Goal: Task Accomplishment & Management: Use online tool/utility

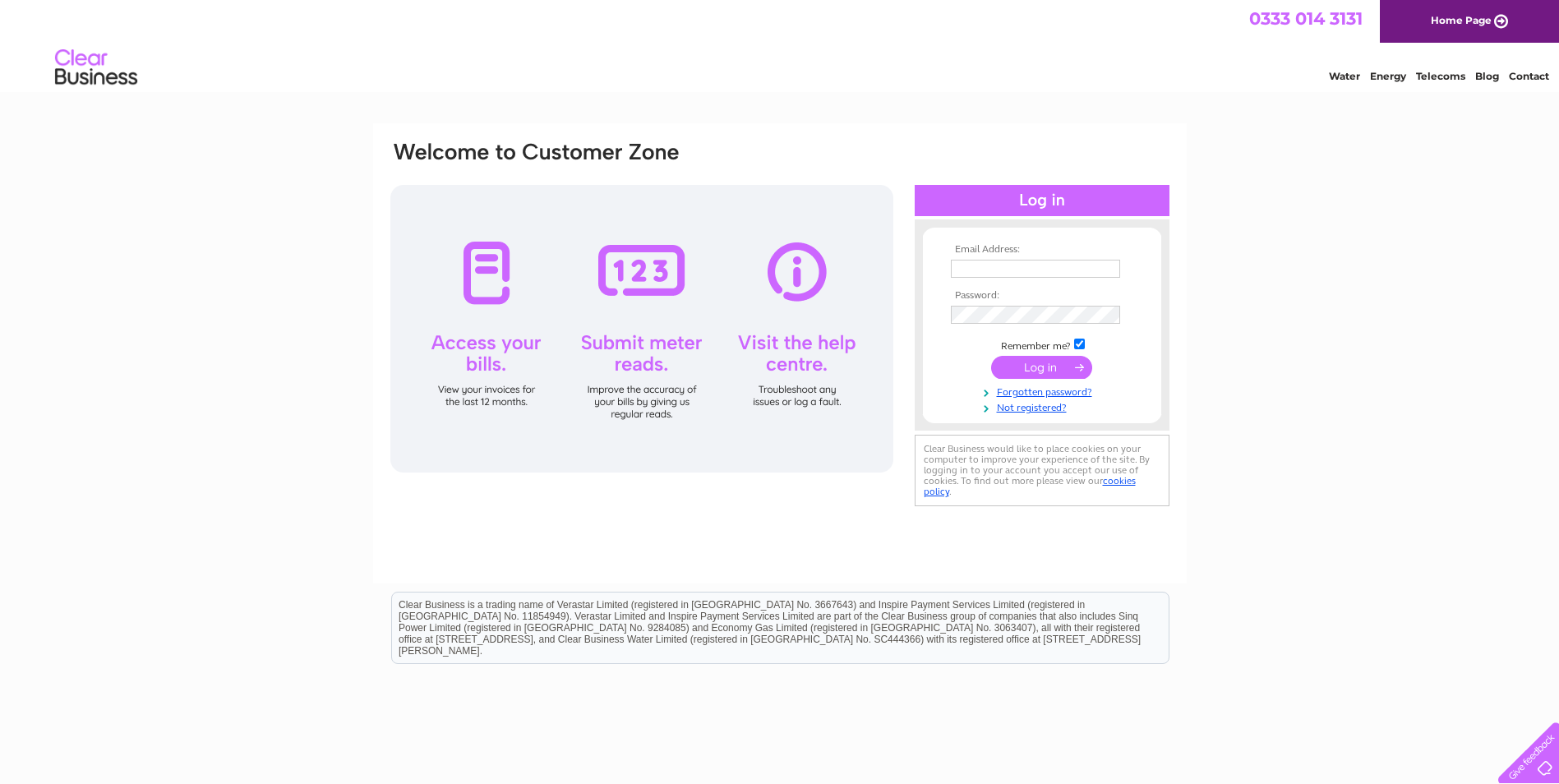
type input "[EMAIL_ADDRESS][DOMAIN_NAME]"
click at [1030, 365] on input "submit" at bounding box center [1042, 367] width 101 height 23
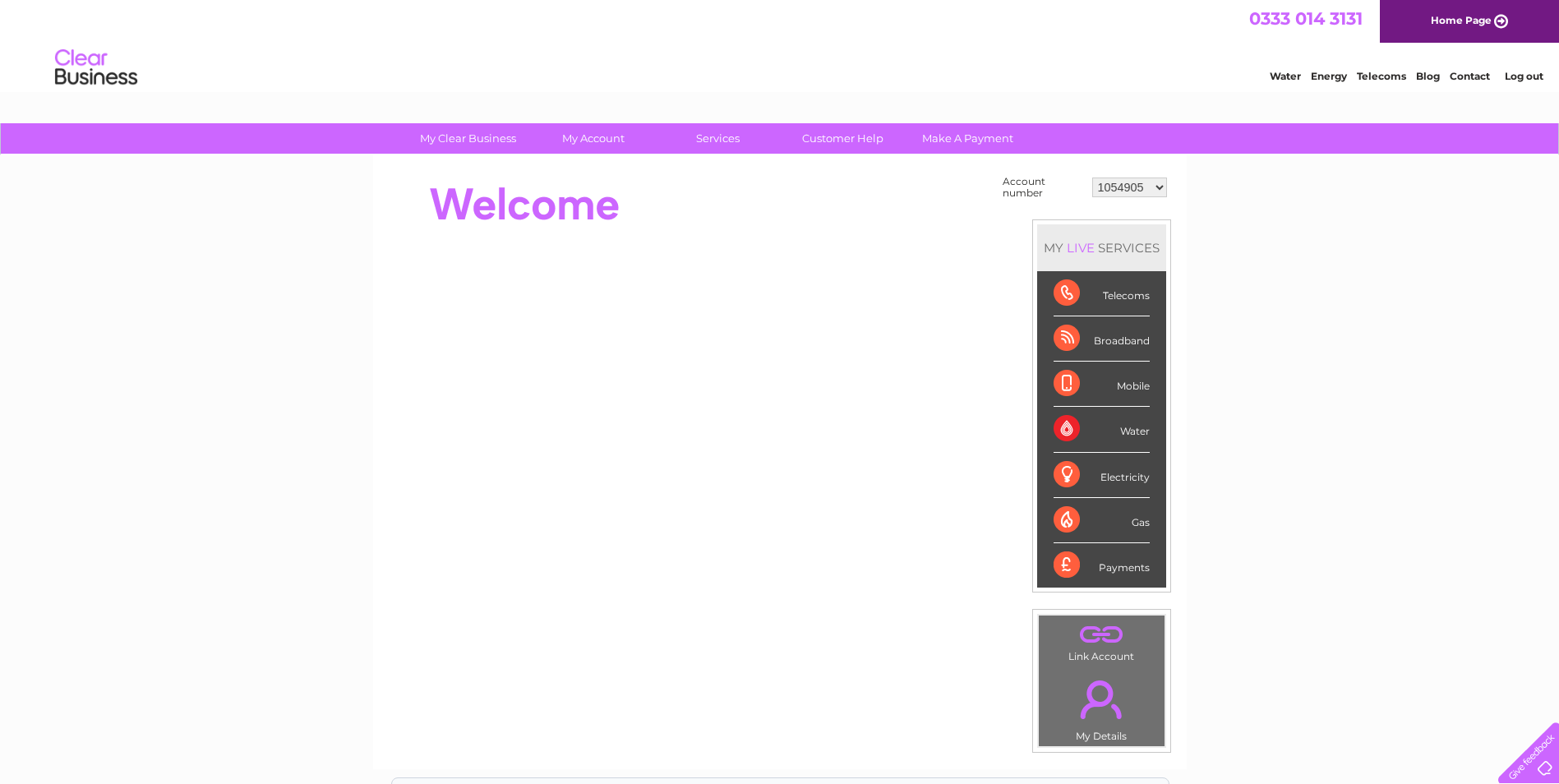
click at [1158, 187] on select "1054905 30287643" at bounding box center [1130, 187] width 75 height 20
select select "30287643"
click at [1093, 178] on select "1054905 30287643" at bounding box center [1130, 187] width 75 height 20
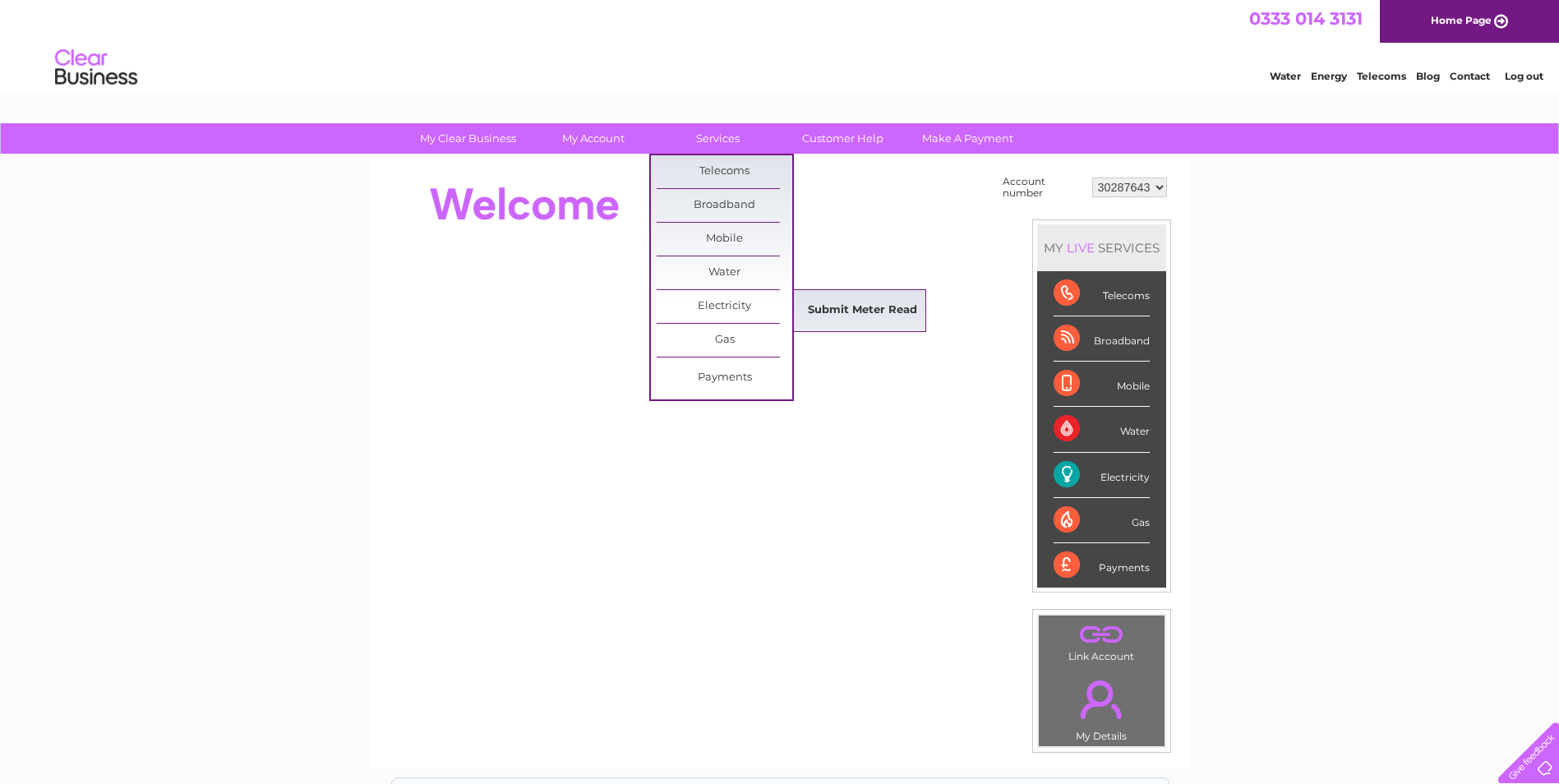
click at [820, 307] on link "Submit Meter Read" at bounding box center [862, 311] width 136 height 33
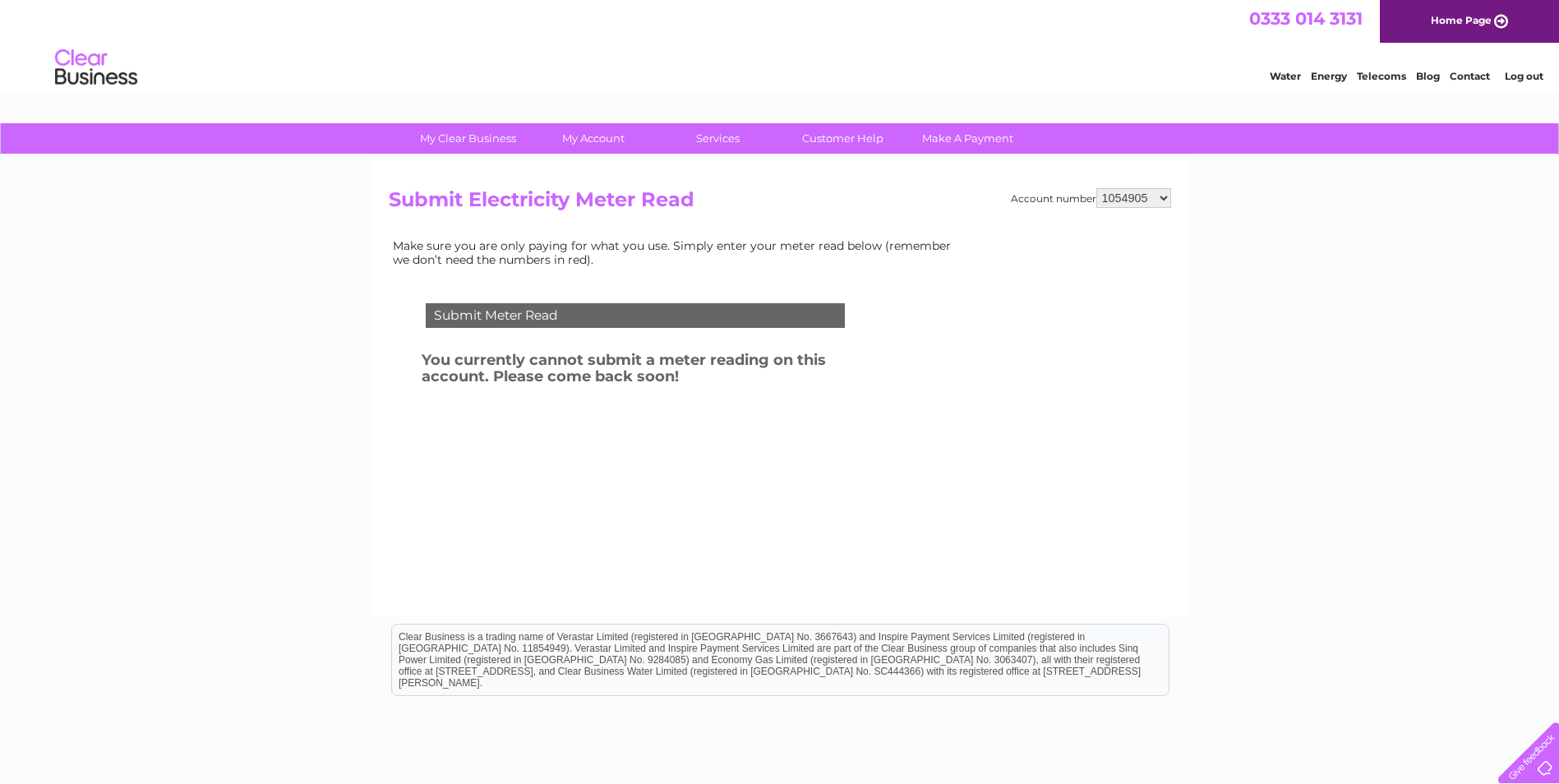
click at [1161, 196] on select "1054905 30287643" at bounding box center [1134, 198] width 75 height 20
select select "30287643"
click at [1097, 188] on select "1054905 30287643" at bounding box center [1134, 198] width 75 height 20
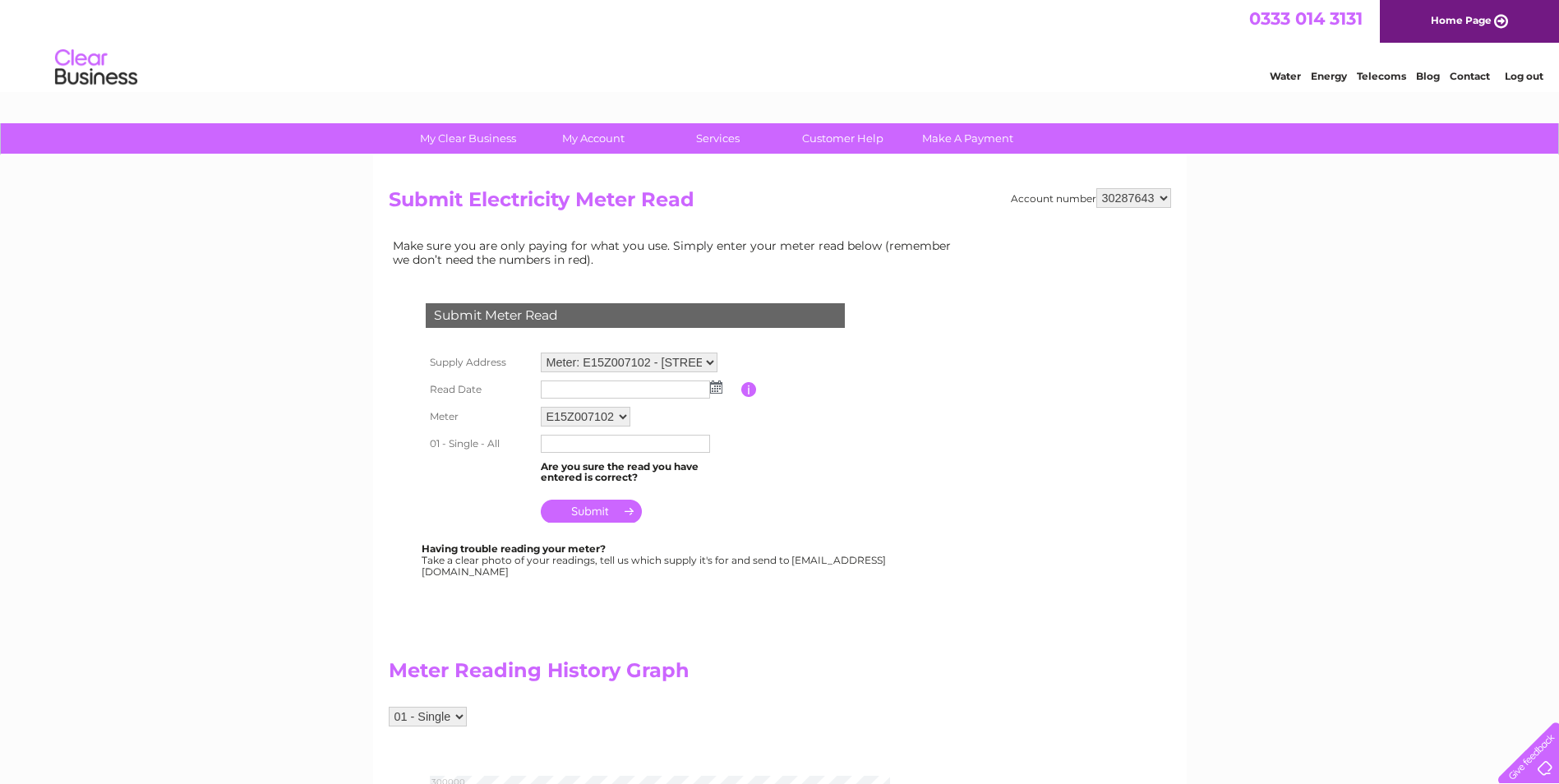
click at [713, 383] on img at bounding box center [716, 387] width 12 height 13
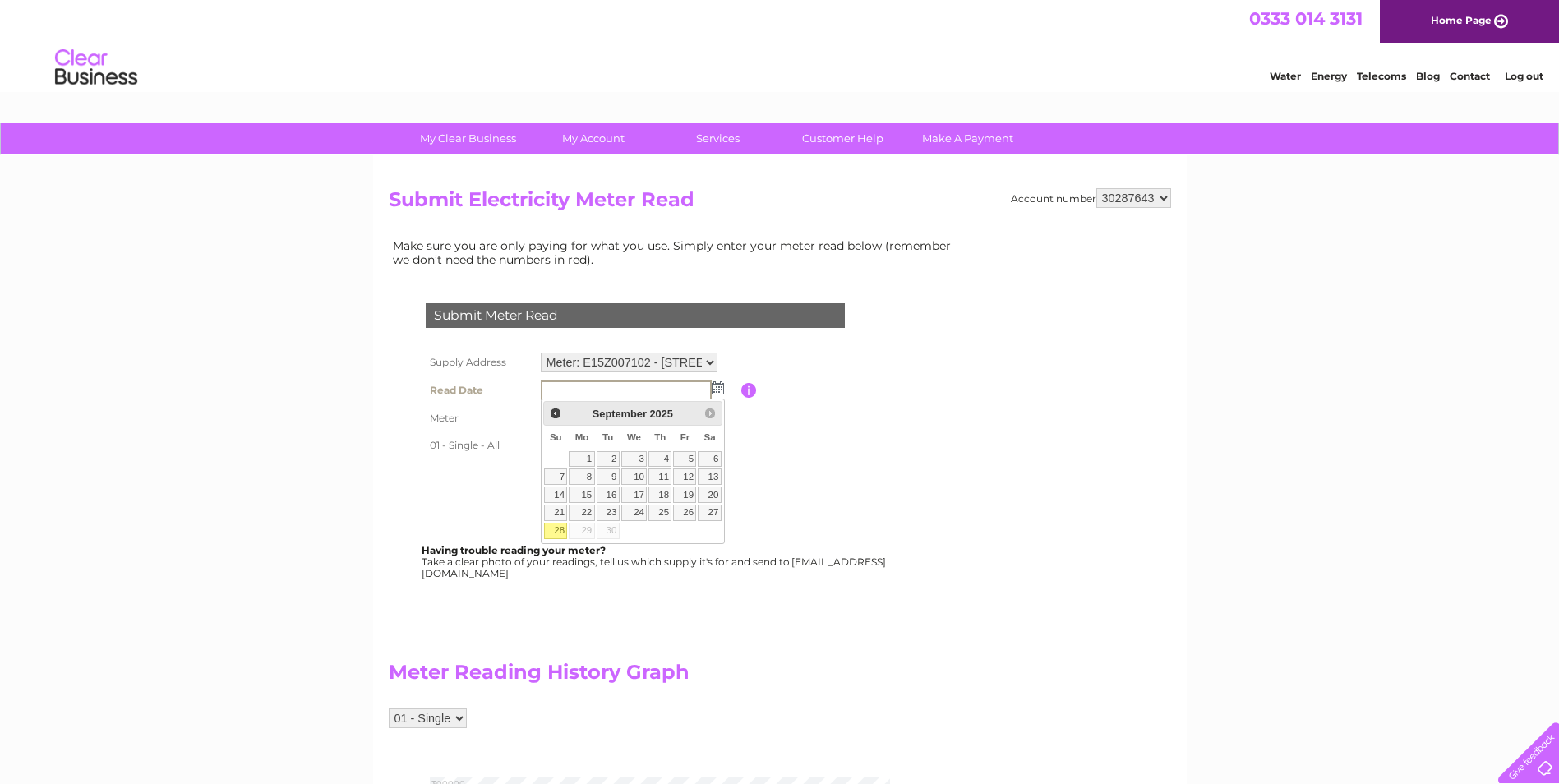
click at [560, 533] on link "28" at bounding box center [555, 530] width 23 height 16
type input "2025/09/28"
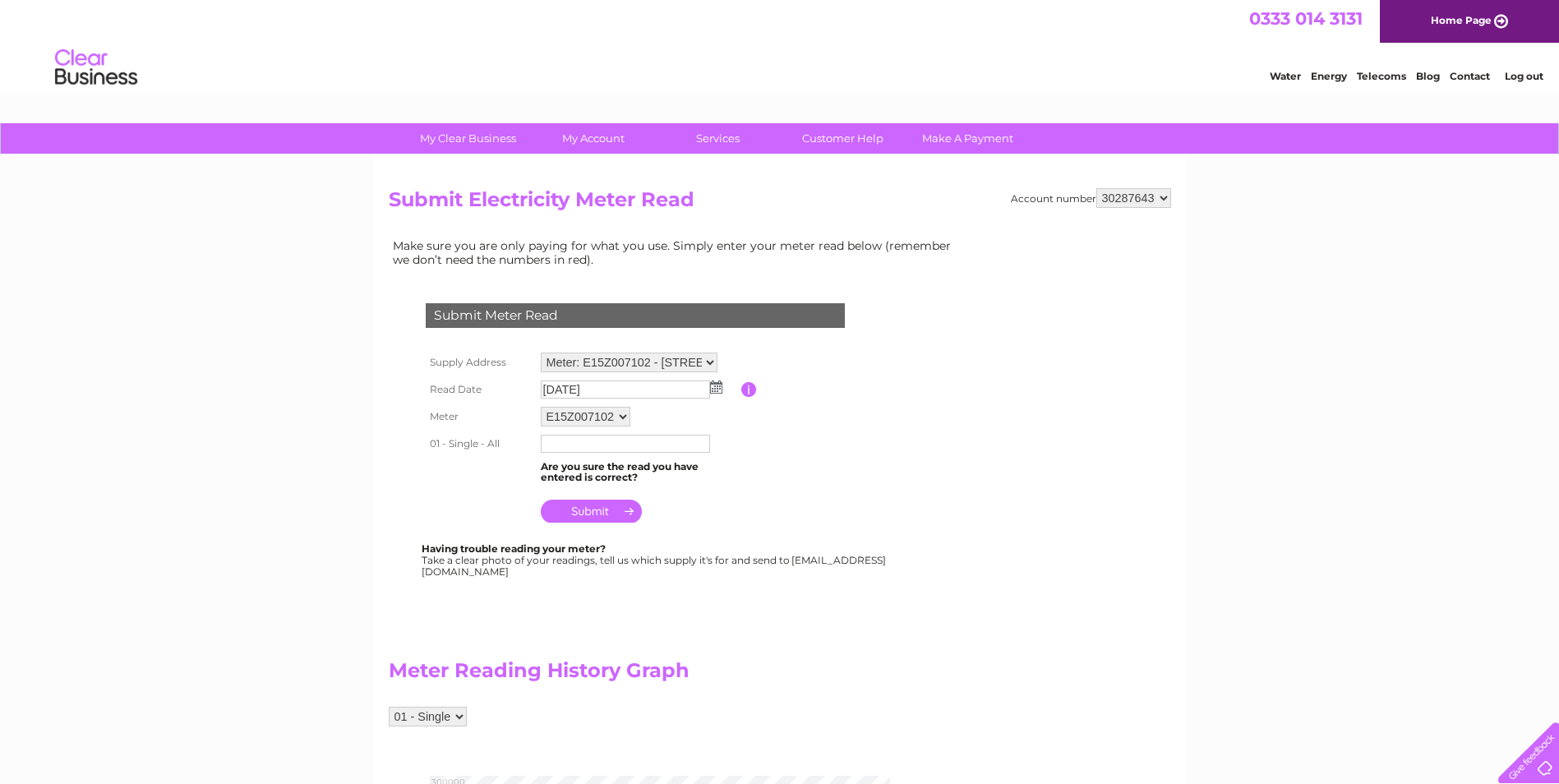
click at [598, 440] on input "text" at bounding box center [625, 443] width 169 height 18
type input "261264"
click at [604, 510] on input "submit" at bounding box center [591, 511] width 101 height 23
